Goal: Communication & Community: Answer question/provide support

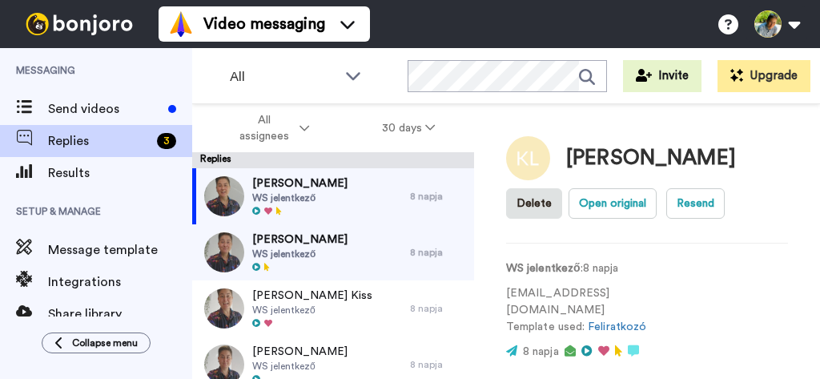
scroll to position [417, 0]
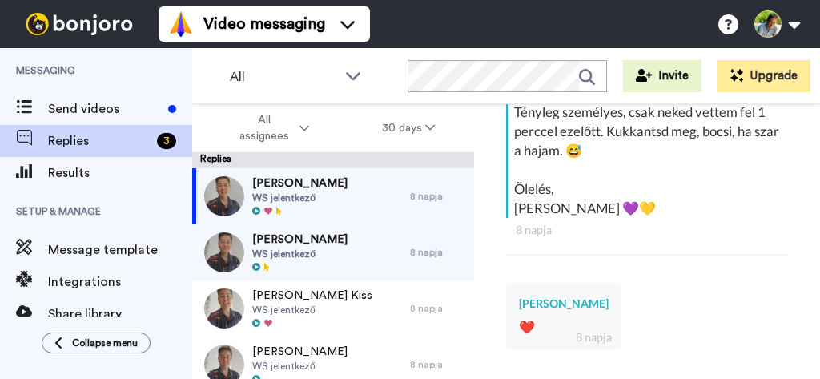
type textarea "x"
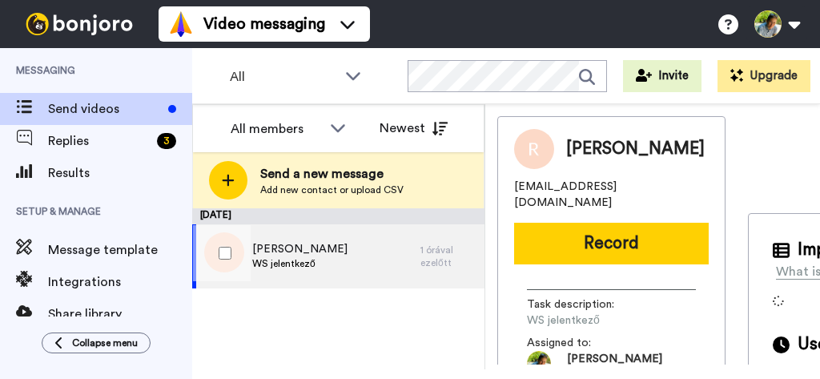
click at [364, 269] on div "[PERSON_NAME] WS jelentkező" at bounding box center [306, 256] width 228 height 64
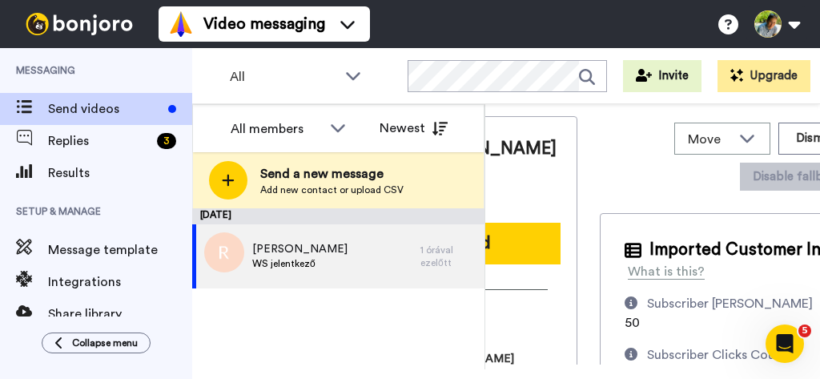
scroll to position [0, 146]
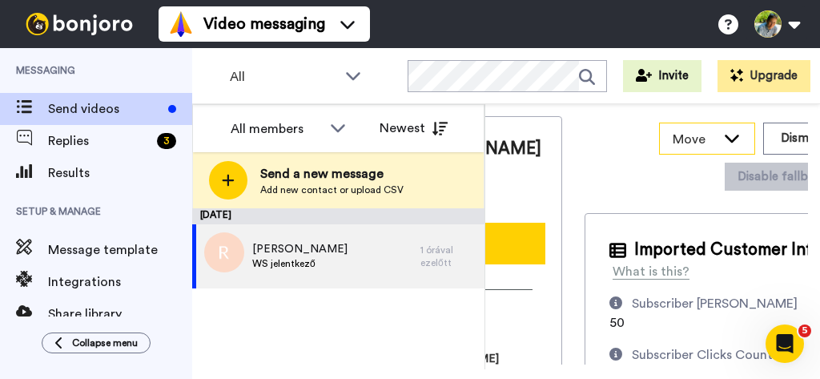
click at [722, 138] on icon at bounding box center [731, 138] width 19 height 16
click at [763, 138] on button "Dismiss" at bounding box center [801, 139] width 77 height 32
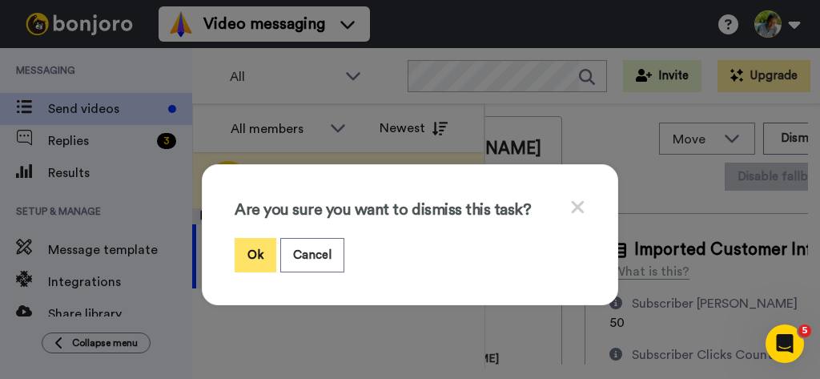
click at [251, 250] on button "Ok" at bounding box center [256, 255] width 42 height 34
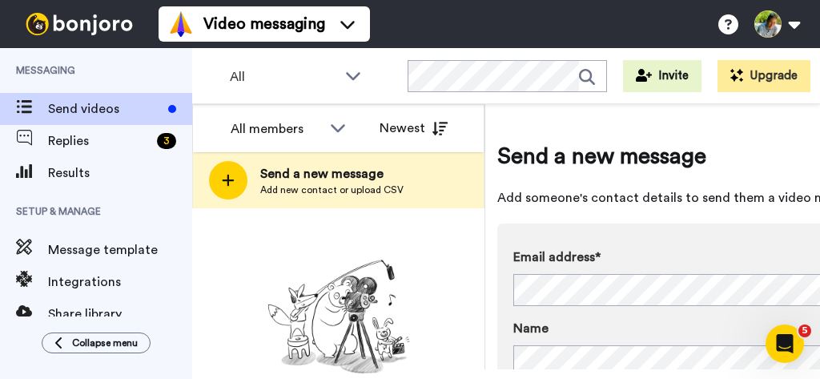
scroll to position [0, 146]
